Goal: Book appointment/travel/reservation

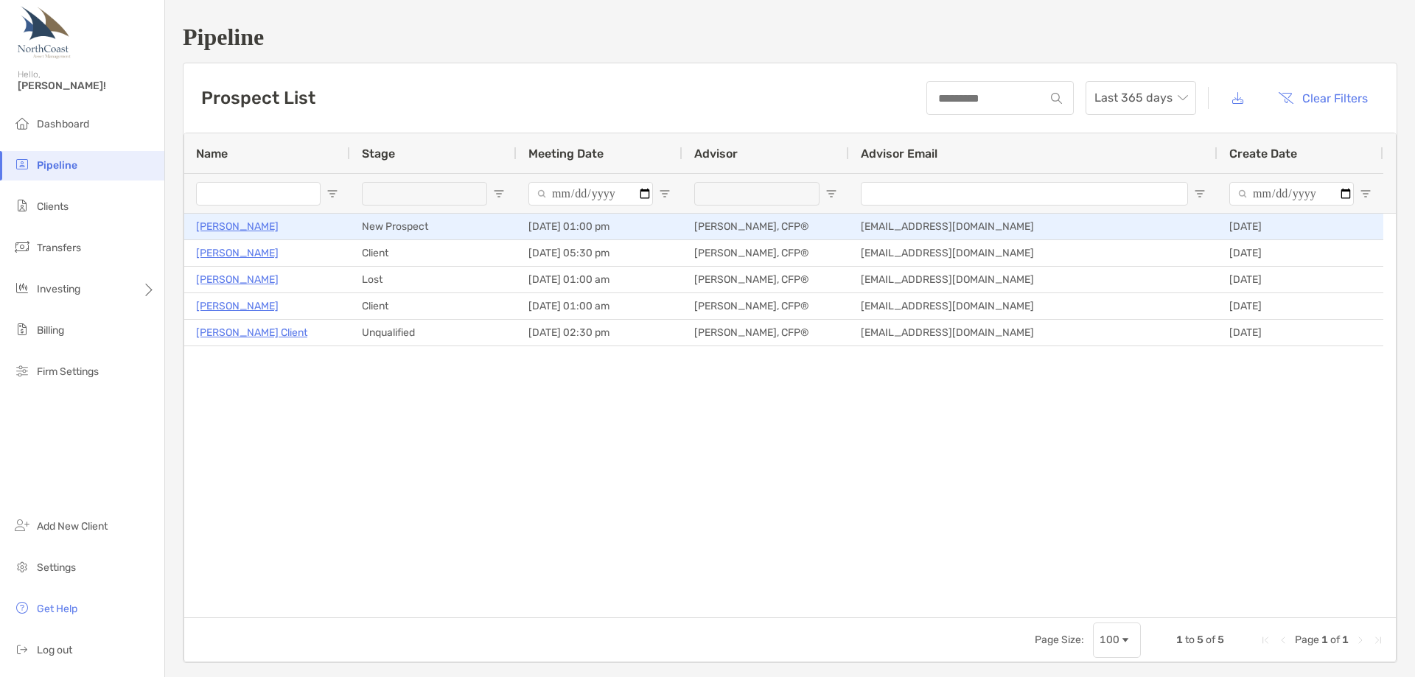
click at [273, 228] on p "[PERSON_NAME]" at bounding box center [237, 226] width 83 height 18
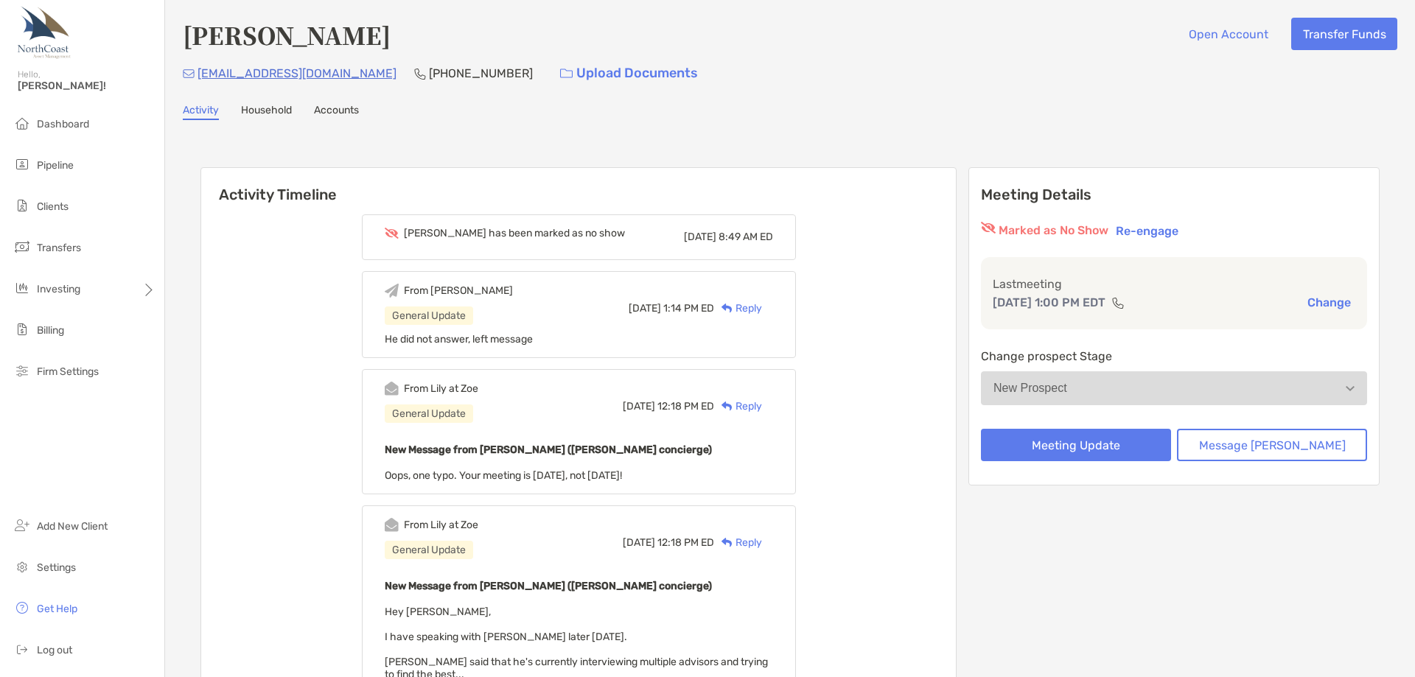
click at [1309, 304] on button "Change" at bounding box center [1329, 302] width 52 height 15
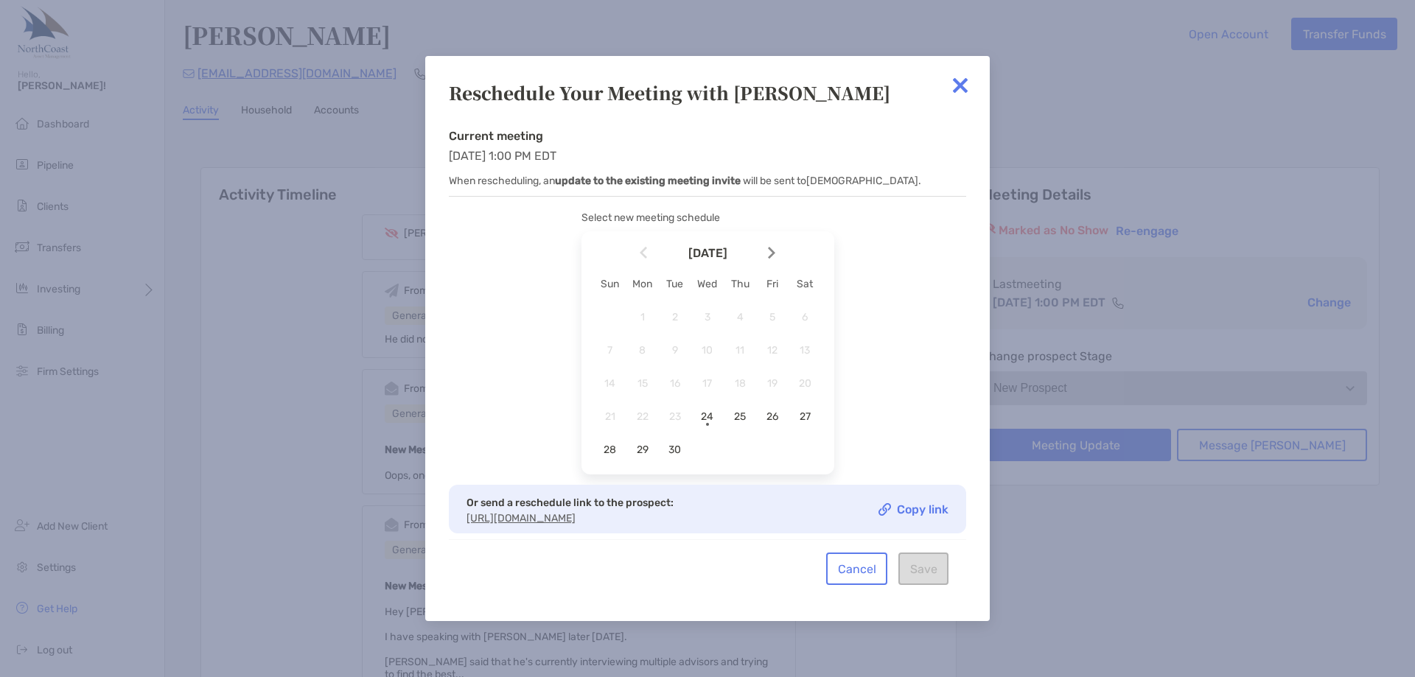
click at [772, 248] on img at bounding box center [771, 253] width 7 height 13
click at [709, 312] on span "1" at bounding box center [707, 317] width 25 height 13
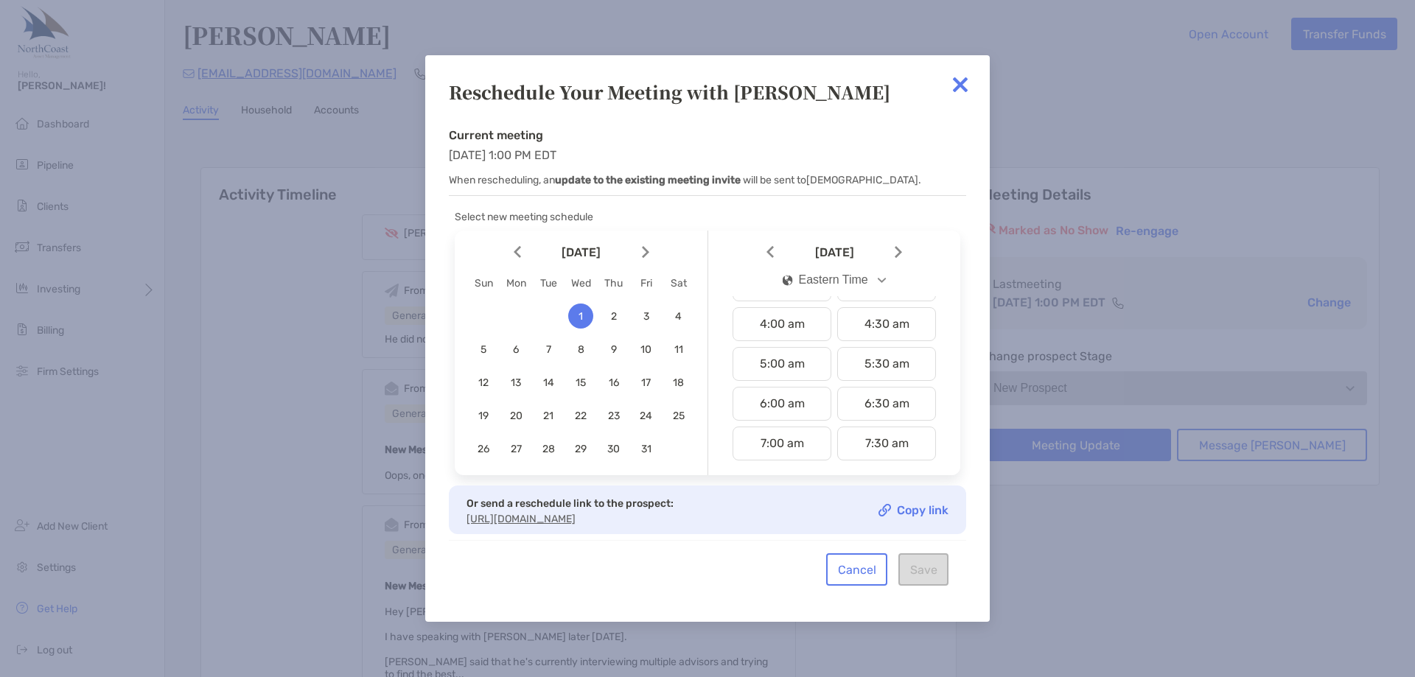
scroll to position [297, 0]
click at [787, 447] on div "11:00 am" at bounding box center [781, 454] width 99 height 34
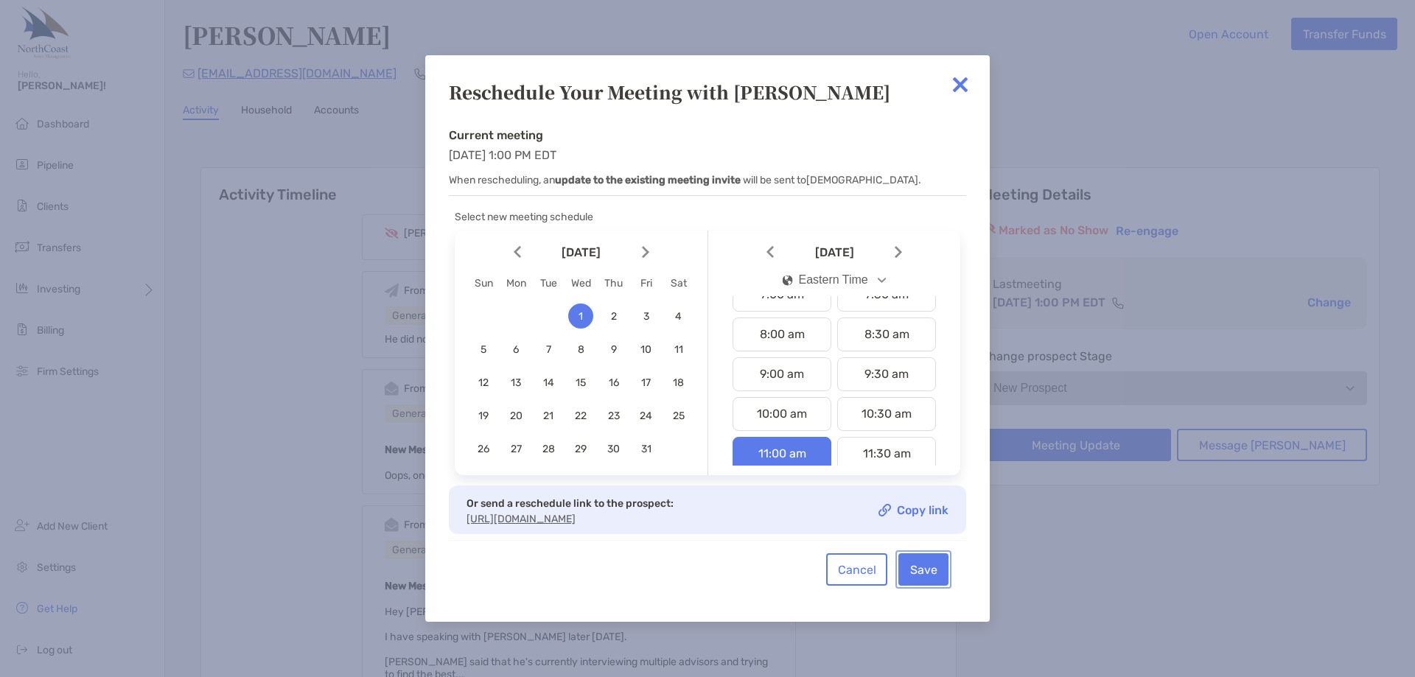
click at [931, 586] on button "Save" at bounding box center [923, 569] width 50 height 32
